Goal: Task Accomplishment & Management: Use online tool/utility

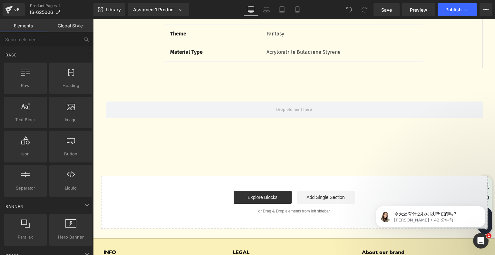
scroll to position [2258, 0]
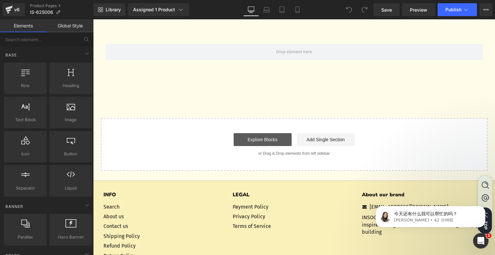
click at [255, 145] on link "Explore Blocks" at bounding box center [263, 139] width 58 height 13
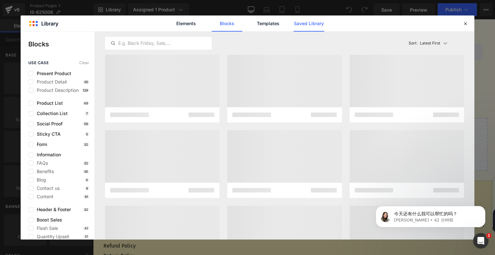
click at [0, 0] on link "Saved Library" at bounding box center [0, 0] width 0 height 0
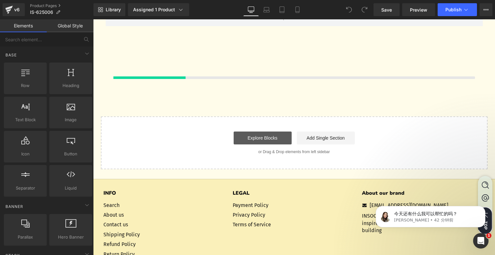
scroll to position [2292, 0]
click at [269, 140] on link "Explore Blocks" at bounding box center [263, 137] width 58 height 13
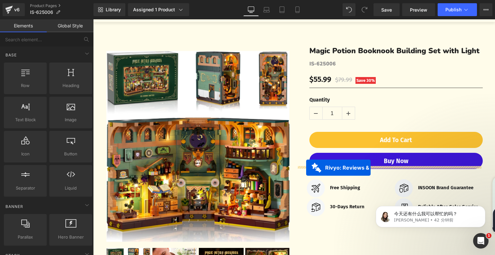
scroll to position [0, 0]
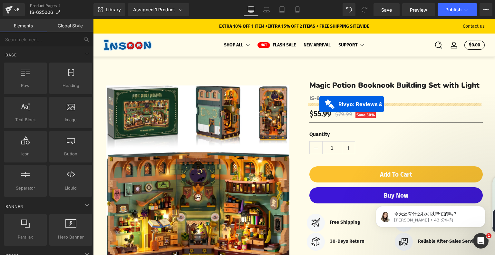
drag, startPoint x: 258, startPoint y: 122, endPoint x: 320, endPoint y: 104, distance: 64.4
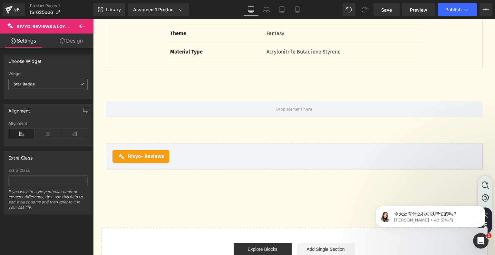
scroll to position [2204, 0]
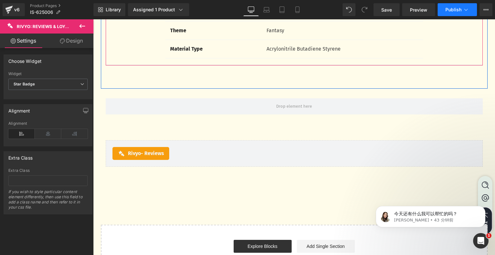
click at [468, 11] on icon at bounding box center [466, 9] width 6 height 6
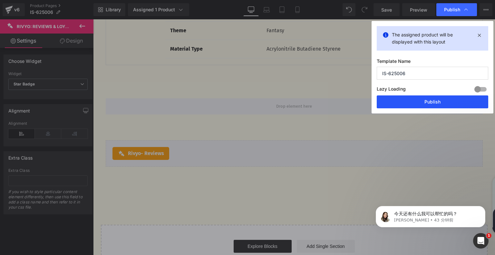
click at [0, 0] on button "Publish" at bounding box center [0, 0] width 0 height 0
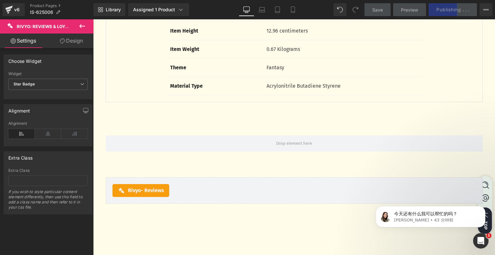
scroll to position [2139, 0]
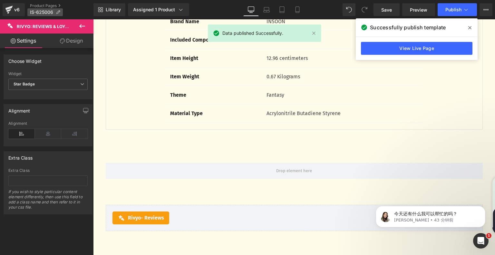
click at [61, 13] on p "IS-625006" at bounding box center [44, 12] width 35 height 8
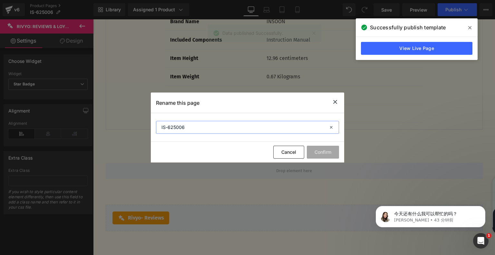
drag, startPoint x: 197, startPoint y: 132, endPoint x: 152, endPoint y: 131, distance: 45.5
click at [152, 131] on section "IS-625006" at bounding box center [248, 127] width 194 height 29
click at [335, 103] on icon at bounding box center [336, 102] width 8 height 8
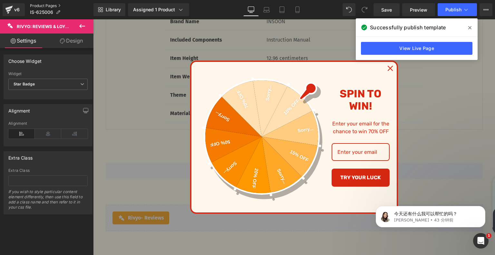
click at [41, 6] on link "Product Pages" at bounding box center [62, 5] width 64 height 5
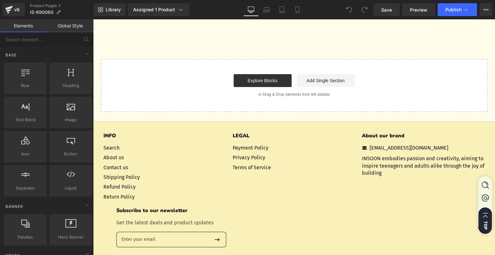
scroll to position [1613, 0]
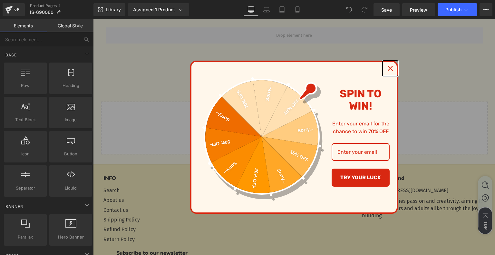
click at [388, 71] on icon "close icon" at bounding box center [390, 68] width 5 height 5
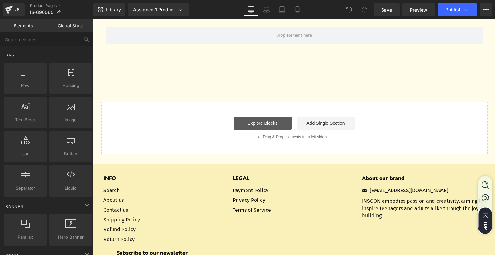
click at [262, 122] on link "Explore Blocks" at bounding box center [263, 123] width 58 height 13
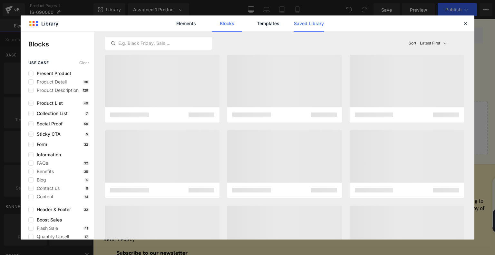
click at [297, 22] on link "Saved Library" at bounding box center [309, 23] width 31 height 16
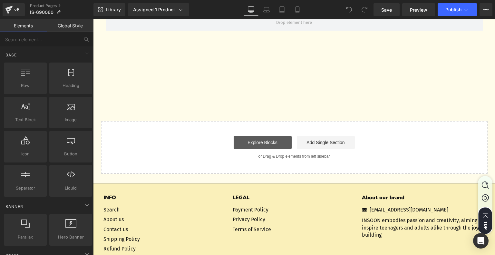
click at [255, 147] on link "Explore Blocks" at bounding box center [263, 142] width 58 height 13
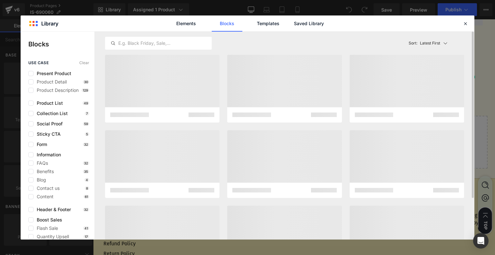
scroll to position [1631, 0]
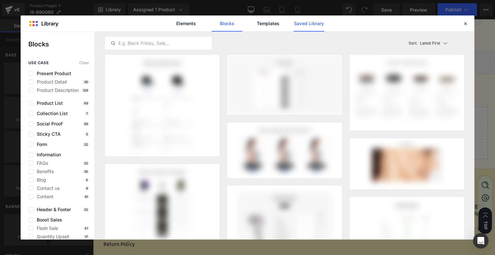
click at [0, 0] on link "Saved Library" at bounding box center [0, 0] width 0 height 0
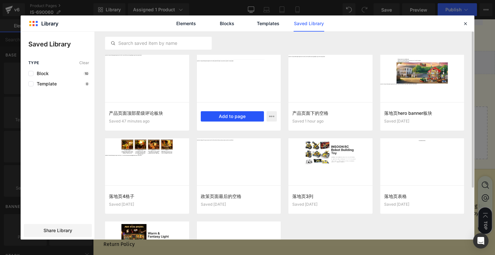
click at [234, 119] on button "Add to page" at bounding box center [233, 116] width 64 height 10
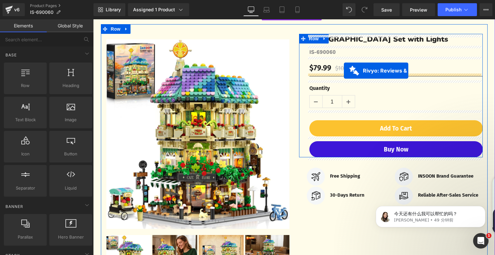
scroll to position [0, 0]
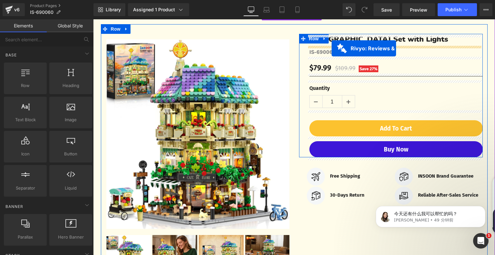
drag, startPoint x: 255, startPoint y: 93, endPoint x: 332, endPoint y: 48, distance: 88.3
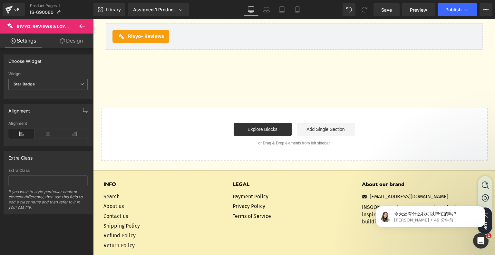
scroll to position [1530, 0]
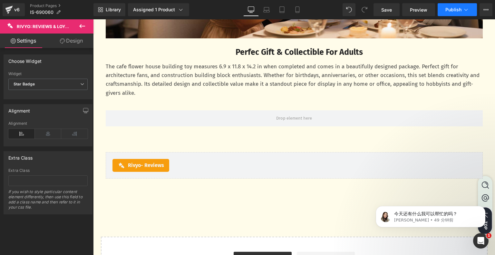
click at [461, 6] on button "Publish" at bounding box center [457, 9] width 39 height 13
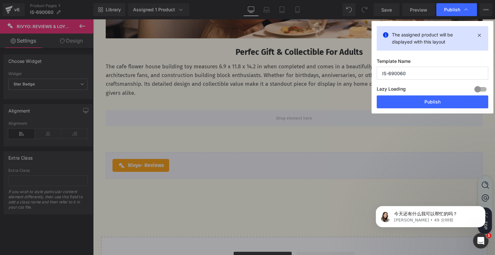
drag, startPoint x: 414, startPoint y: 75, endPoint x: 373, endPoint y: 77, distance: 41.4
click at [0, 0] on div "The assigned product will be displayed with this layout Template Name IS-690060…" at bounding box center [0, 0] width 0 height 0
click at [0, 0] on button "Publish" at bounding box center [0, 0] width 0 height 0
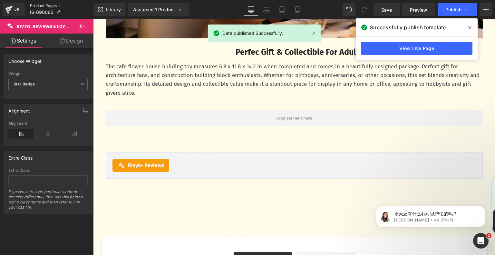
click at [44, 5] on link "Product Pages" at bounding box center [62, 5] width 64 height 5
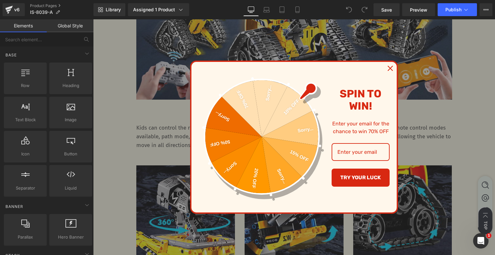
scroll to position [871, 0]
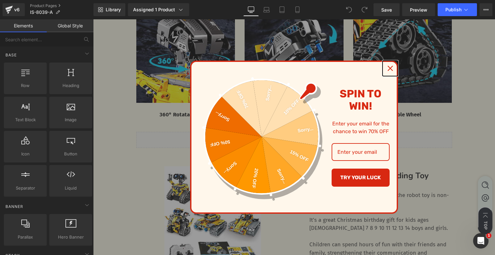
click at [388, 67] on icon "close icon" at bounding box center [390, 68] width 5 height 5
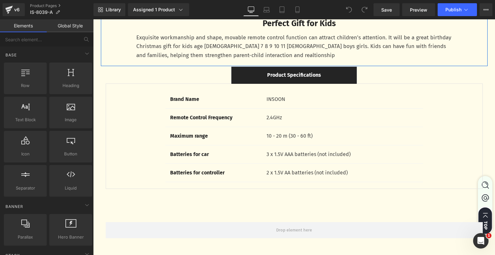
scroll to position [1839, 0]
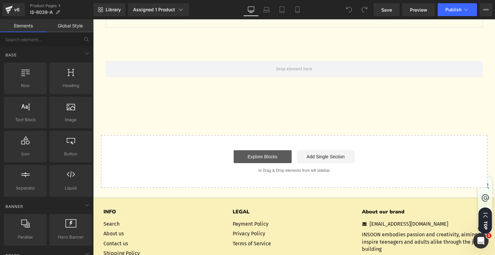
click at [261, 156] on link "Explore Blocks" at bounding box center [263, 156] width 58 height 13
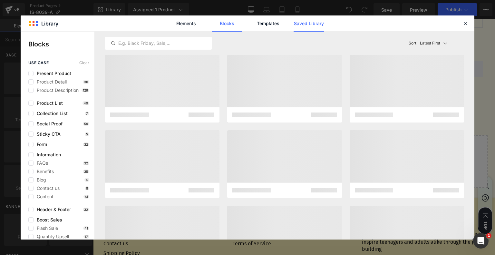
click at [321, 24] on link "Saved Library" at bounding box center [309, 23] width 31 height 16
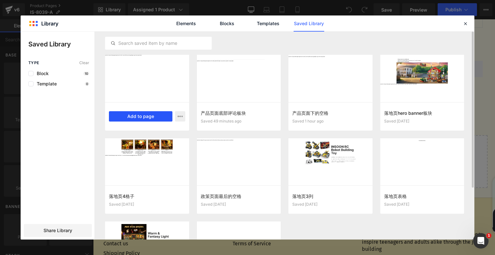
click at [148, 117] on button "Add to page" at bounding box center [141, 116] width 64 height 10
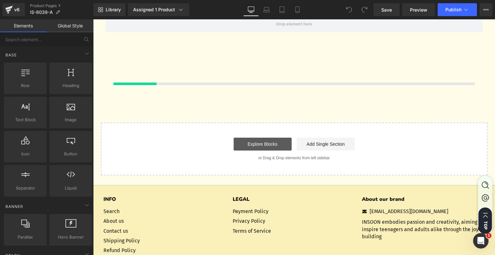
scroll to position [1890, 0]
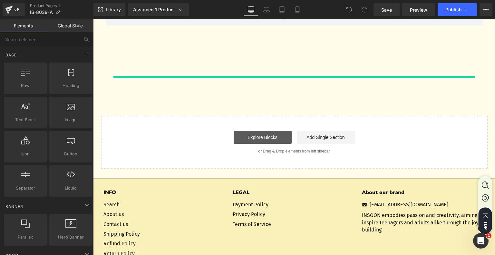
click at [279, 141] on link "Explore Blocks" at bounding box center [263, 137] width 58 height 13
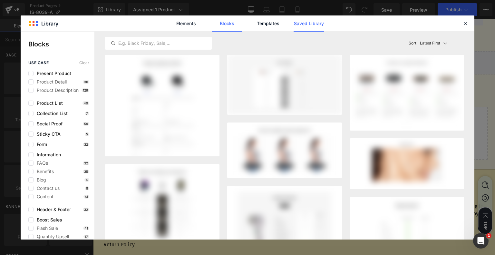
click at [314, 20] on link "Saved Library" at bounding box center [309, 23] width 31 height 16
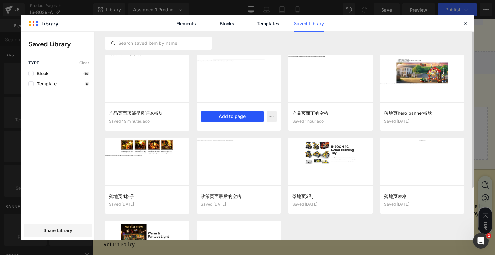
click at [226, 116] on button "Add to page" at bounding box center [233, 116] width 64 height 10
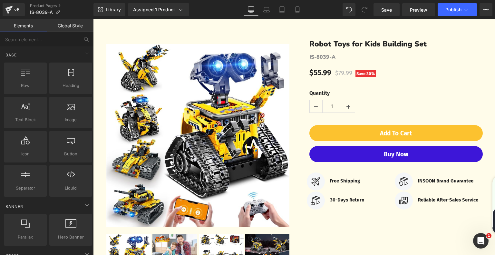
scroll to position [10, 0]
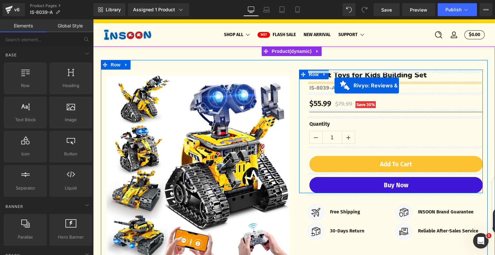
drag, startPoint x: 259, startPoint y: 130, endPoint x: 335, endPoint y: 85, distance: 88.4
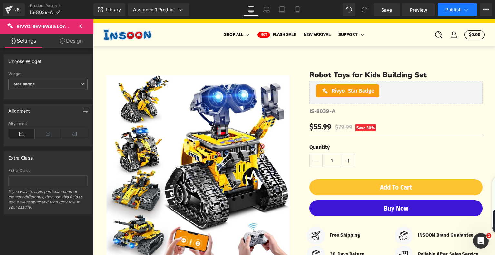
click at [458, 11] on span "Publish" at bounding box center [454, 9] width 16 height 5
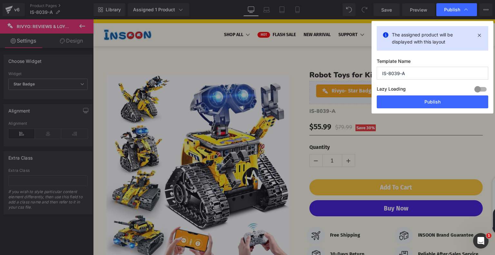
drag, startPoint x: 415, startPoint y: 71, endPoint x: 363, endPoint y: 78, distance: 52.5
click at [363, 78] on div "Publish The assigned product will be displayed with this layout Template Name I…" at bounding box center [247, 127] width 495 height 255
click at [403, 99] on button "Publish" at bounding box center [433, 101] width 112 height 13
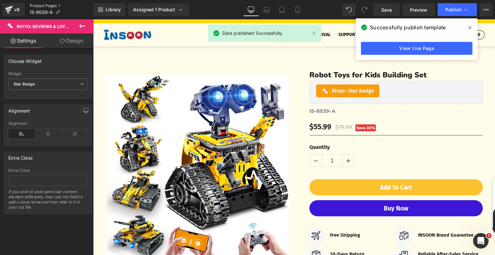
click at [41, 4] on link "Product Pages" at bounding box center [62, 5] width 64 height 5
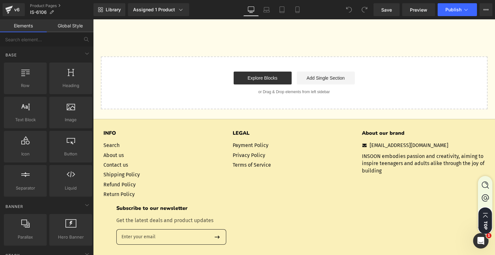
scroll to position [1729, 0]
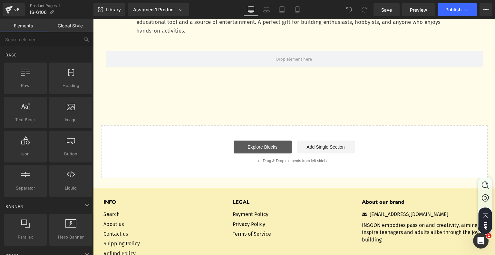
click at [266, 141] on link "Explore Blocks" at bounding box center [263, 147] width 58 height 13
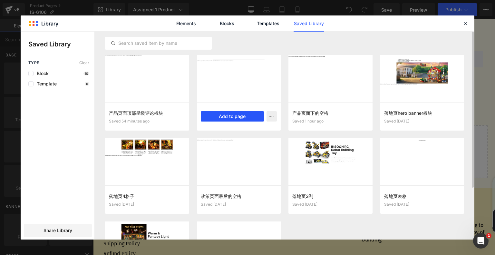
click at [0, 0] on button "Add to page" at bounding box center [0, 0] width 0 height 0
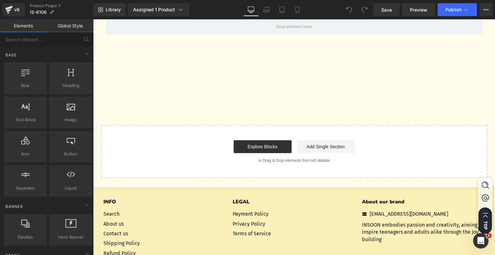
click at [261, 158] on p "or Drag & Drop elements from left sidebar" at bounding box center [294, 160] width 366 height 5
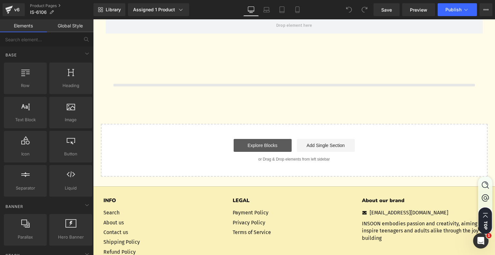
click at [264, 139] on link "Explore Blocks" at bounding box center [263, 145] width 58 height 13
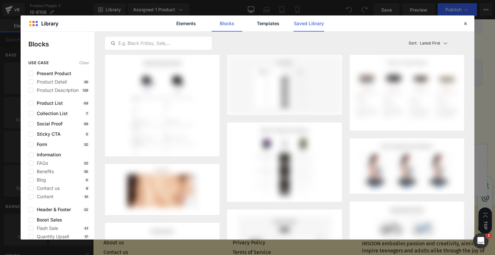
click at [0, 0] on link "Saved Library" at bounding box center [0, 0] width 0 height 0
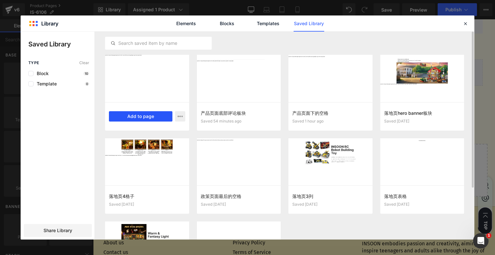
click at [0, 0] on button "Add to page" at bounding box center [0, 0] width 0 height 0
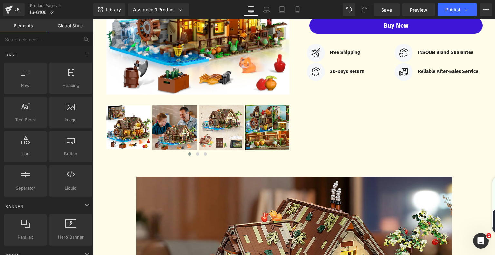
scroll to position [41, 0]
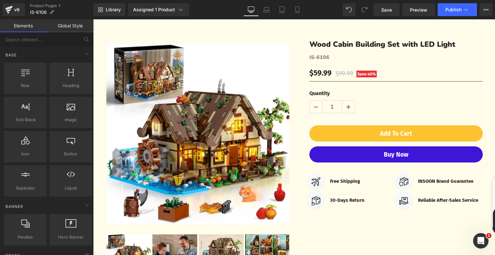
drag, startPoint x: 257, startPoint y: 121, endPoint x: 335, endPoint y: 142, distance: 81.5
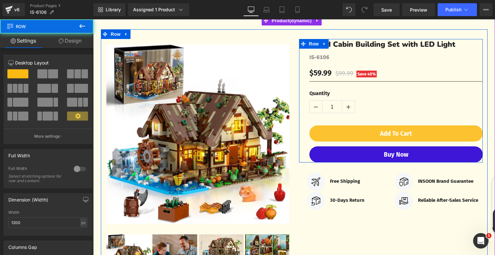
click at [335, 142] on div "Wood Cabin Building Set with LED Light (P) Title IS-6106 (P) SKU $59.99 $99.99 …" at bounding box center [397, 101] width 174 height 124
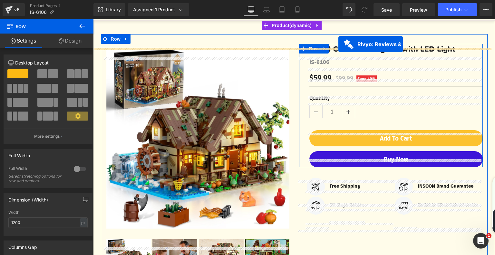
scroll to position [17, 0]
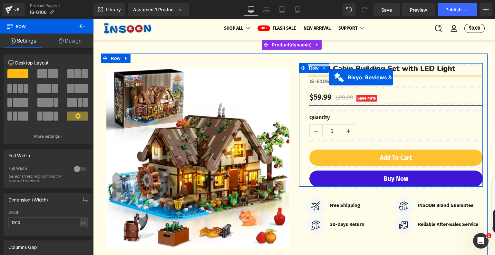
drag, startPoint x: 256, startPoint y: 100, endPoint x: 329, endPoint y: 77, distance: 76.4
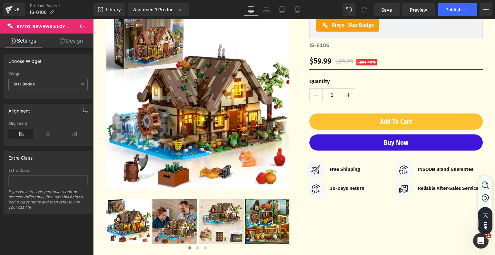
scroll to position [0, 0]
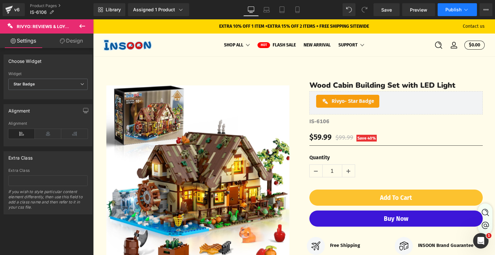
click at [454, 6] on button "Publish" at bounding box center [457, 9] width 39 height 13
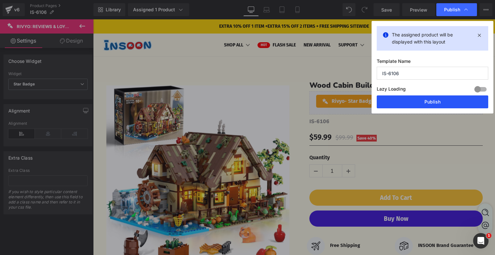
click at [422, 102] on button "Publish" at bounding box center [433, 101] width 112 height 13
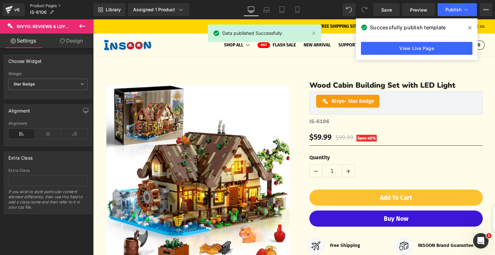
click at [47, 5] on link "Product Pages" at bounding box center [62, 5] width 64 height 5
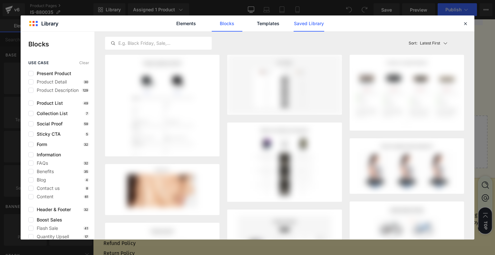
click at [0, 0] on link "Saved Library" at bounding box center [0, 0] width 0 height 0
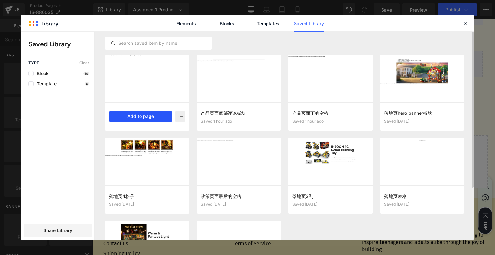
click at [148, 114] on button "Add to page" at bounding box center [141, 116] width 64 height 10
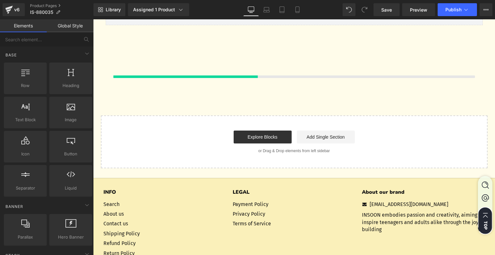
scroll to position [1696, 0]
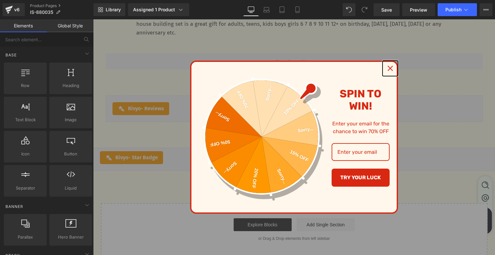
click at [388, 69] on icon "close icon" at bounding box center [390, 68] width 5 height 5
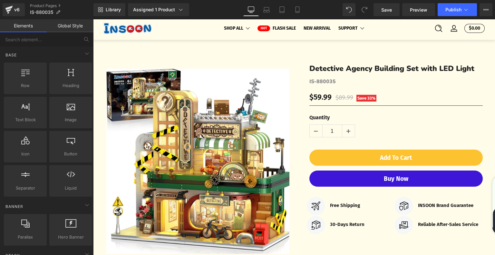
scroll to position [0, 0]
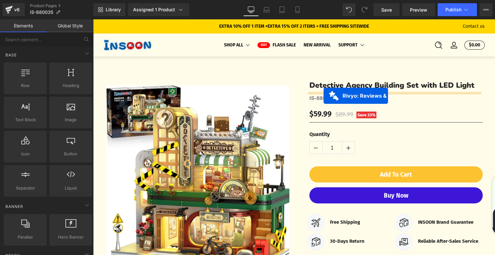
drag, startPoint x: 255, startPoint y: 153, endPoint x: 324, endPoint y: 96, distance: 89.1
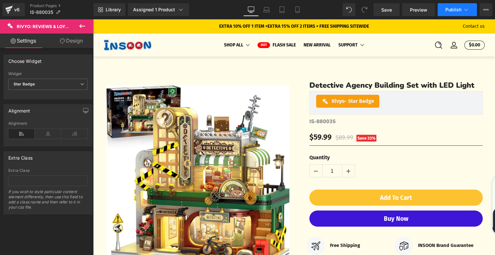
click at [451, 5] on button "Publish" at bounding box center [457, 9] width 39 height 13
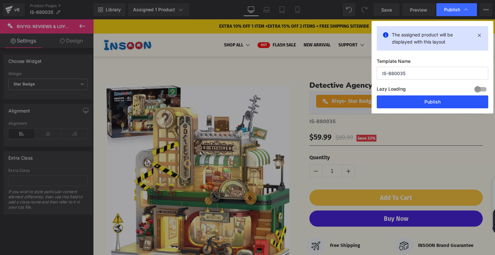
click at [414, 101] on button "Publish" at bounding box center [433, 101] width 112 height 13
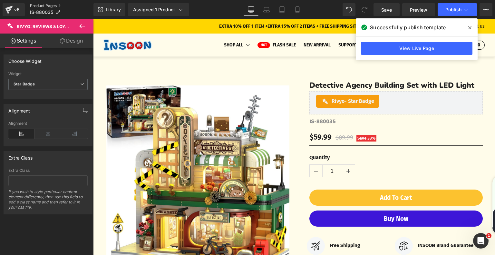
click at [43, 5] on link "Product Pages" at bounding box center [62, 5] width 64 height 5
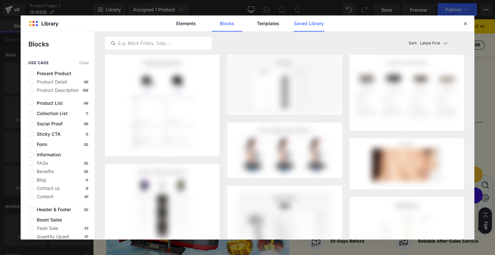
scroll to position [1847, 0]
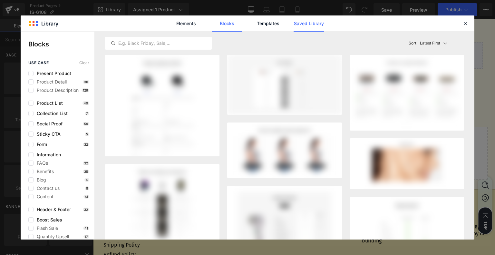
click at [314, 22] on link "Saved Library" at bounding box center [309, 23] width 31 height 16
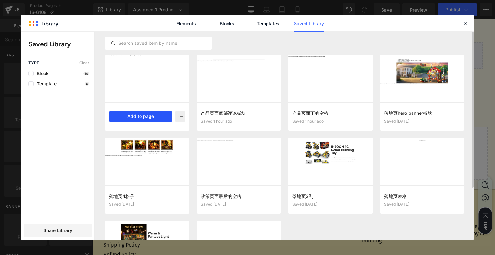
click at [0, 0] on button "Add to page" at bounding box center [0, 0] width 0 height 0
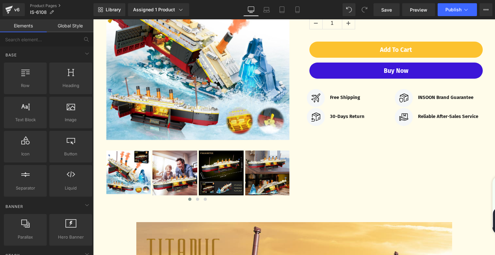
scroll to position [28, 0]
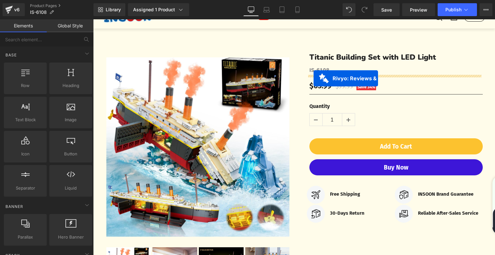
drag, startPoint x: 256, startPoint y: 121, endPoint x: 314, endPoint y: 78, distance: 71.3
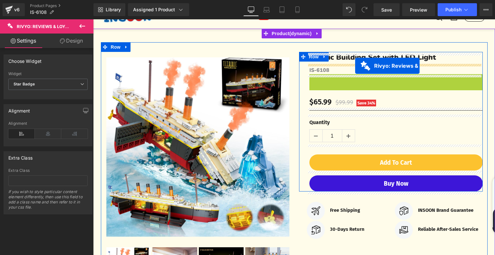
drag, startPoint x: 359, startPoint y: 78, endPoint x: 355, endPoint y: 66, distance: 13.0
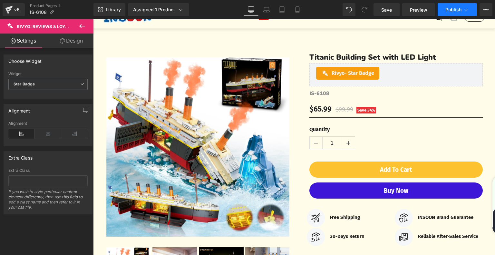
click at [455, 9] on span "Publish" at bounding box center [454, 9] width 16 height 5
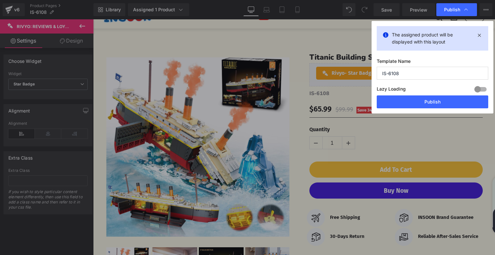
drag, startPoint x: 401, startPoint y: 74, endPoint x: 368, endPoint y: 72, distance: 33.0
click at [368, 72] on div "Publish The assigned product will be displayed with this layout Template Name I…" at bounding box center [247, 127] width 495 height 255
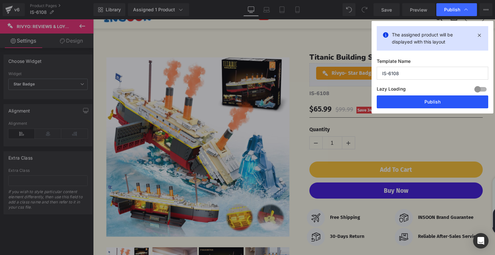
click at [415, 102] on button "Publish" at bounding box center [433, 101] width 112 height 13
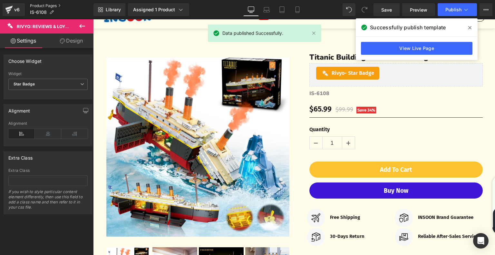
click at [46, 6] on link "Product Pages" at bounding box center [62, 5] width 64 height 5
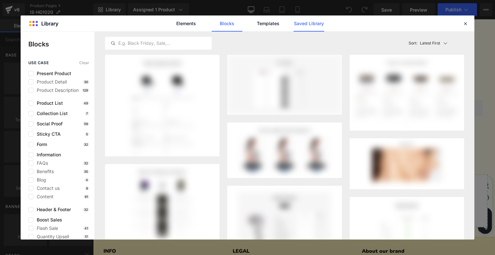
click at [0, 0] on link "Saved Library" at bounding box center [0, 0] width 0 height 0
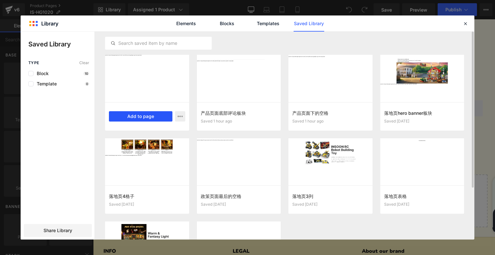
drag, startPoint x: 141, startPoint y: 112, endPoint x: 118, endPoint y: 136, distance: 33.5
click at [0, 0] on button "Add to page" at bounding box center [0, 0] width 0 height 0
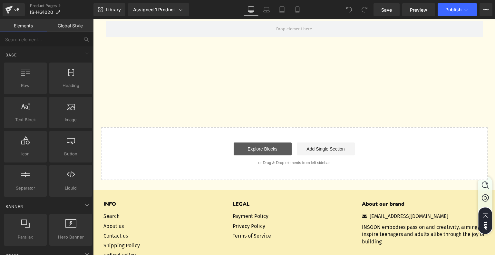
scroll to position [2212, 0]
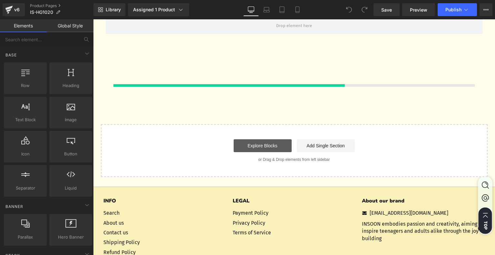
click at [252, 143] on link "Explore Blocks" at bounding box center [263, 145] width 58 height 13
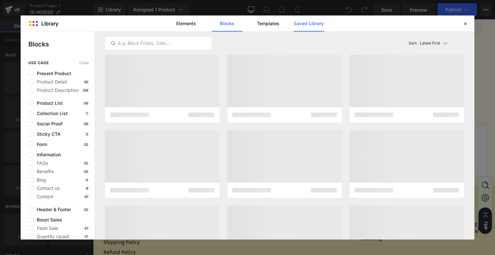
click at [0, 0] on link "Saved Library" at bounding box center [0, 0] width 0 height 0
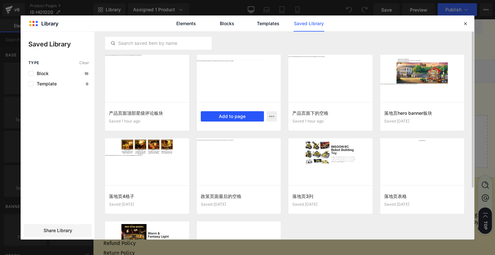
click at [0, 0] on button "Add to page" at bounding box center [0, 0] width 0 height 0
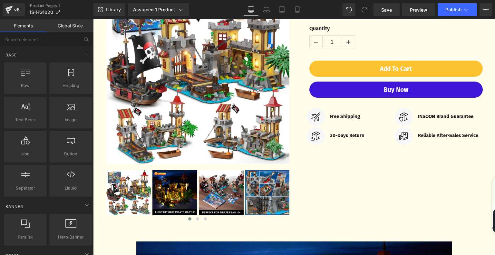
scroll to position [0, 0]
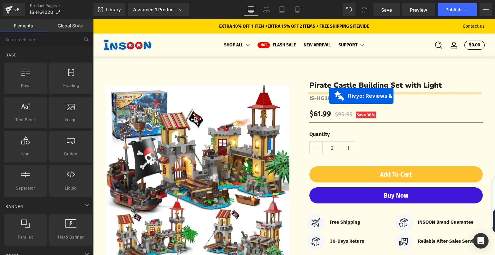
drag, startPoint x: 259, startPoint y: 98, endPoint x: 329, endPoint y: 96, distance: 70.3
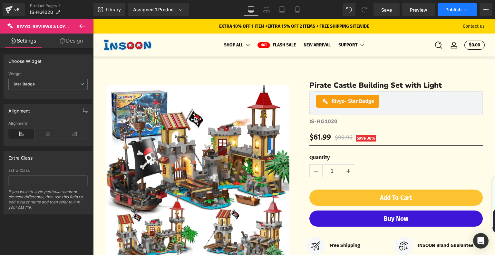
click at [456, 7] on span "Publish" at bounding box center [454, 9] width 16 height 5
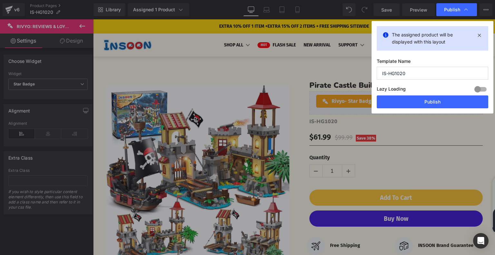
drag, startPoint x: 415, startPoint y: 72, endPoint x: 365, endPoint y: 76, distance: 49.5
click at [365, 76] on div "Publish The assigned product will be displayed with this layout Template Name I…" at bounding box center [247, 127] width 495 height 255
click at [0, 0] on button "Publish" at bounding box center [0, 0] width 0 height 0
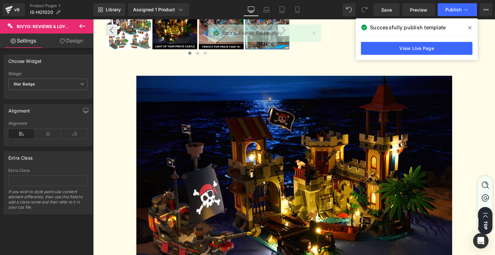
scroll to position [323, 0]
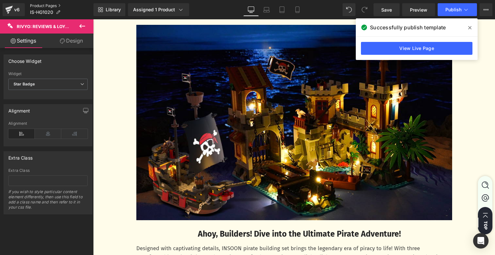
click at [39, 8] on link "Product Pages" at bounding box center [62, 5] width 64 height 5
